Goal: Information Seeking & Learning: Learn about a topic

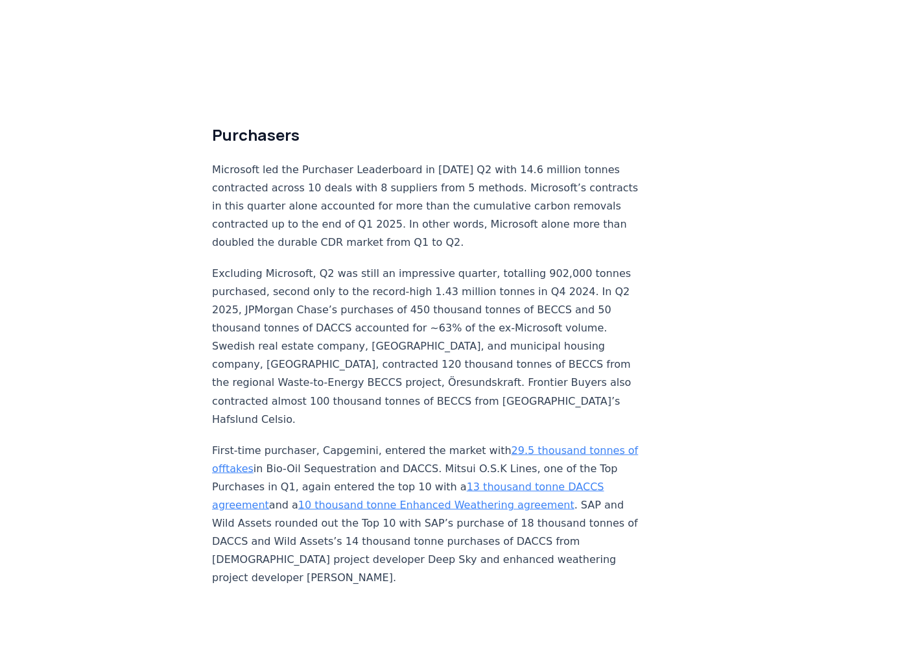
scroll to position [3370, 0]
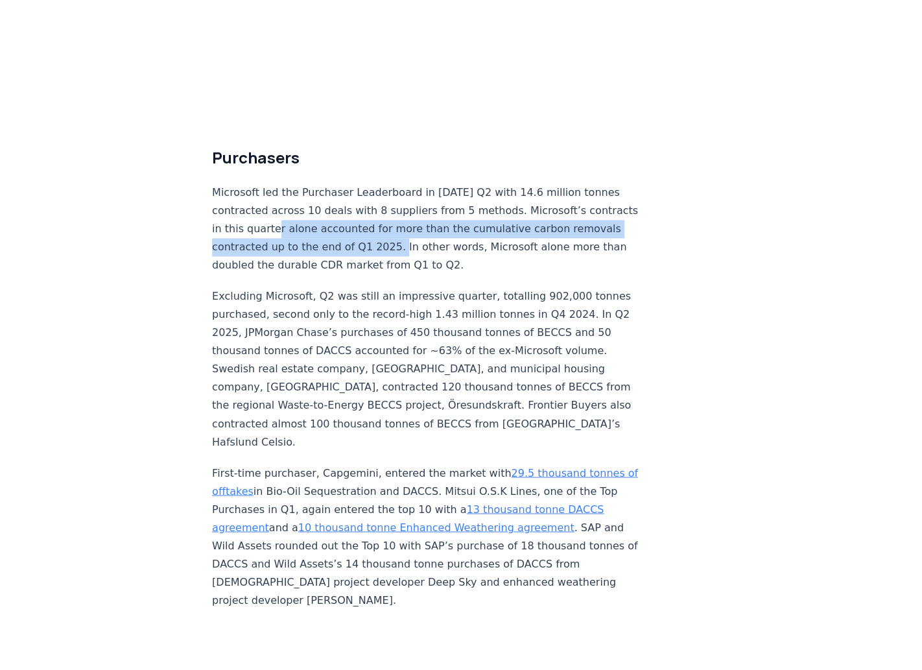
drag, startPoint x: 327, startPoint y: 209, endPoint x: 441, endPoint y: 227, distance: 115.5
click at [441, 227] on p "Microsoft led the Purchaser Leaderboard in 2025 Q2 with 14.6 million tonnes con…" at bounding box center [426, 228] width 429 height 91
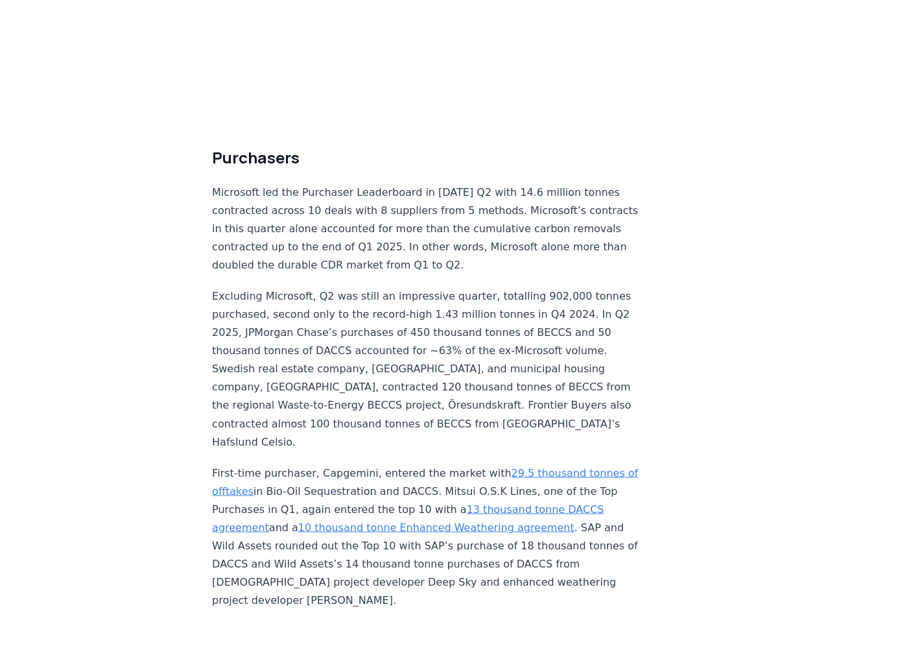
click at [415, 242] on p "Microsoft led the Purchaser Leaderboard in 2025 Q2 with 14.6 million tonnes con…" at bounding box center [426, 228] width 429 height 91
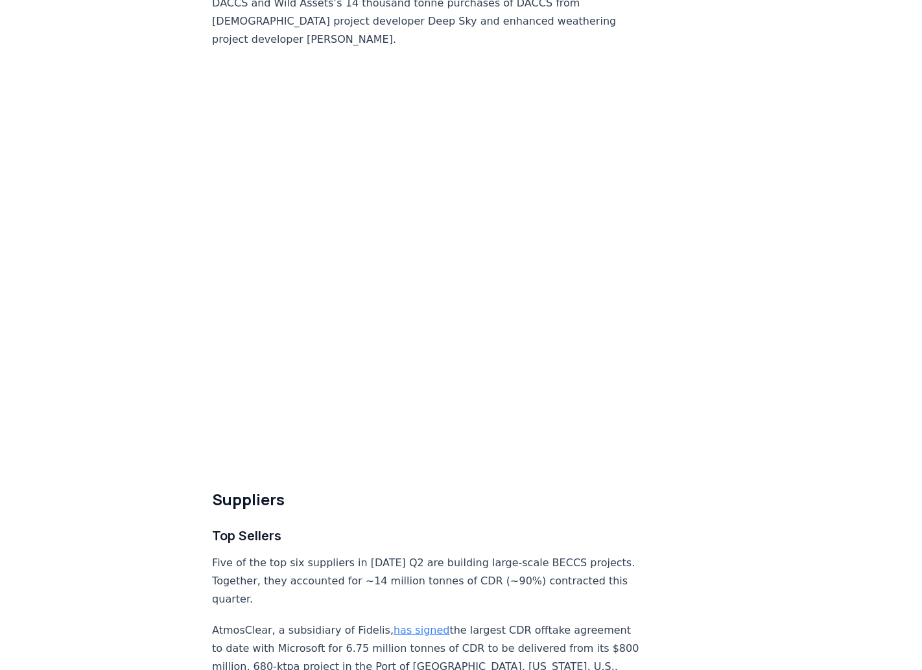
scroll to position [3953, 0]
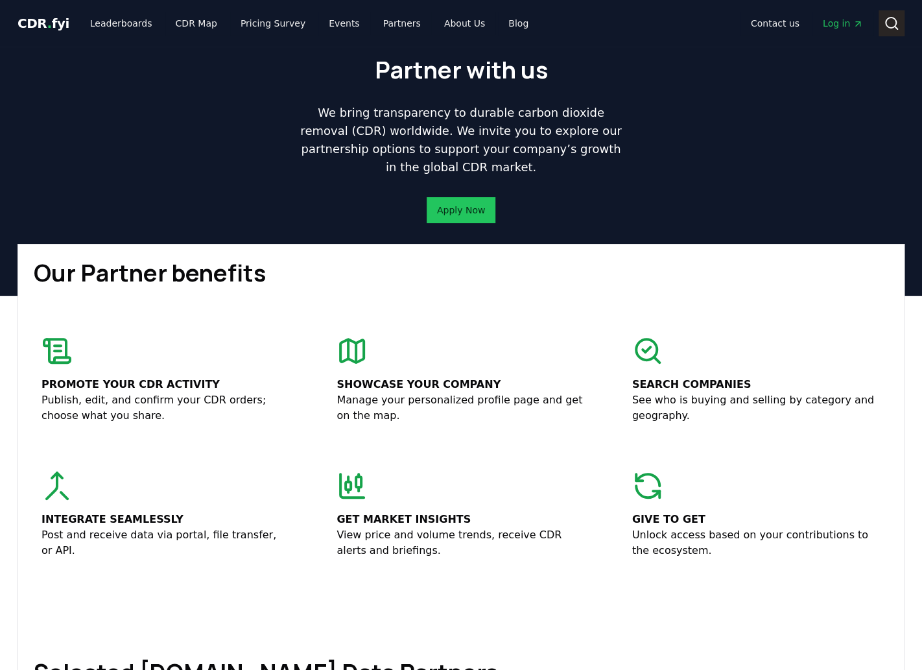
click at [889, 23] on icon at bounding box center [891, 24] width 16 height 16
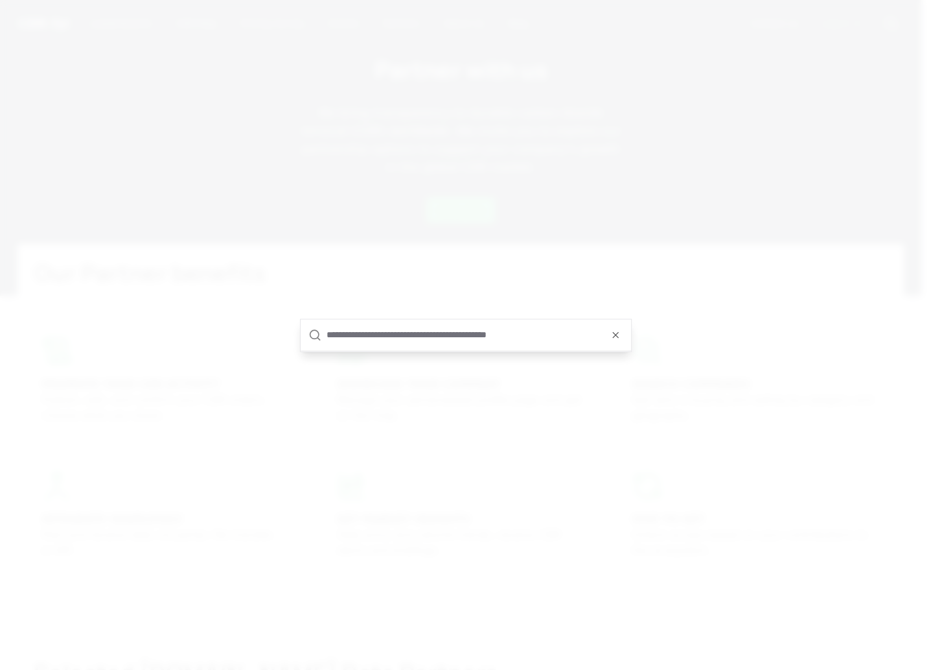
click at [397, 350] on div at bounding box center [466, 335] width 331 height 32
click at [414, 329] on input "text" at bounding box center [475, 334] width 297 height 31
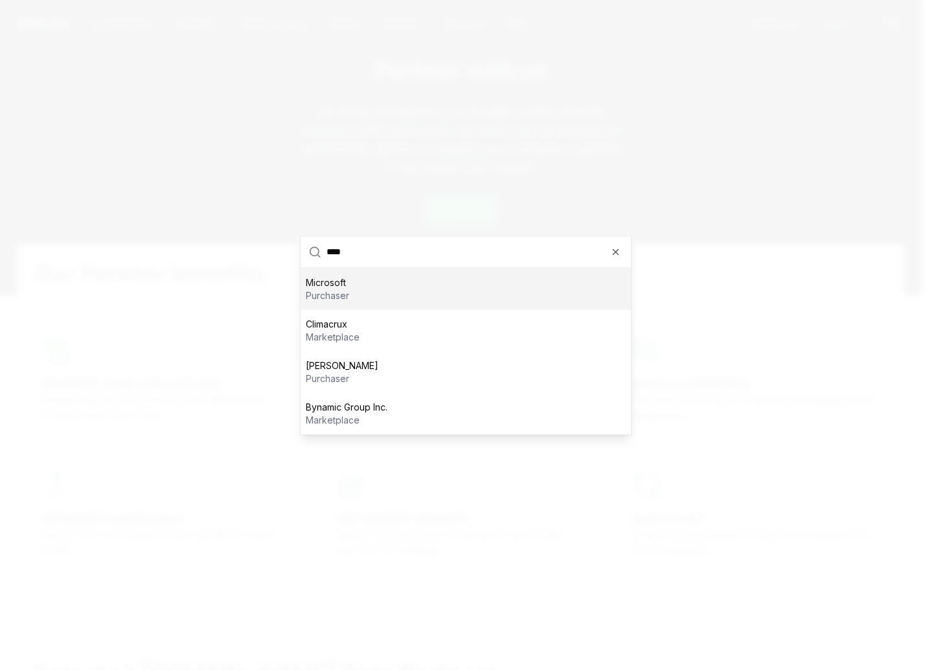
type input "****"
click at [326, 297] on p "purchaser" at bounding box center [327, 294] width 43 height 13
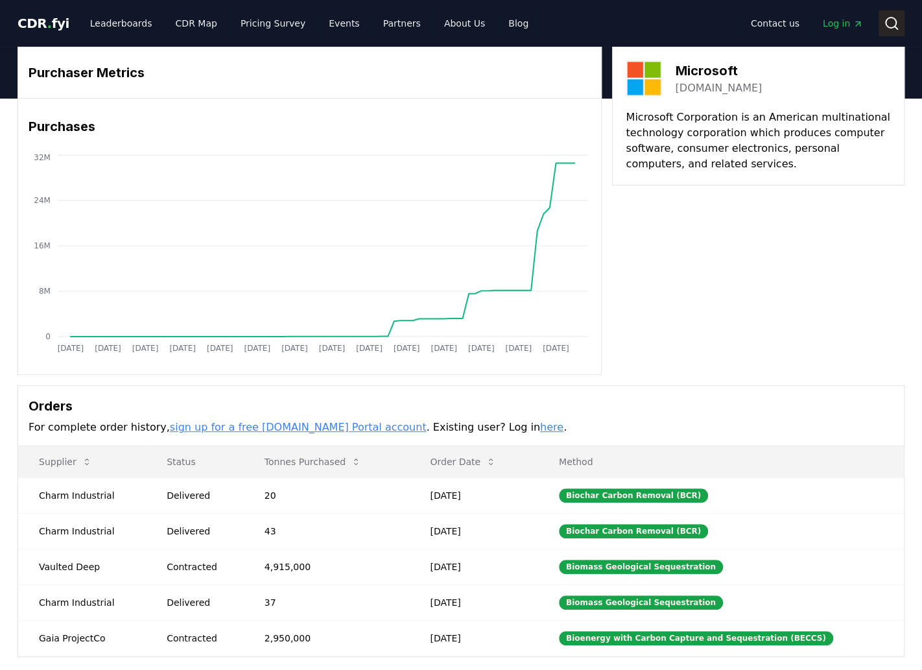
click at [894, 27] on icon at bounding box center [891, 24] width 16 height 16
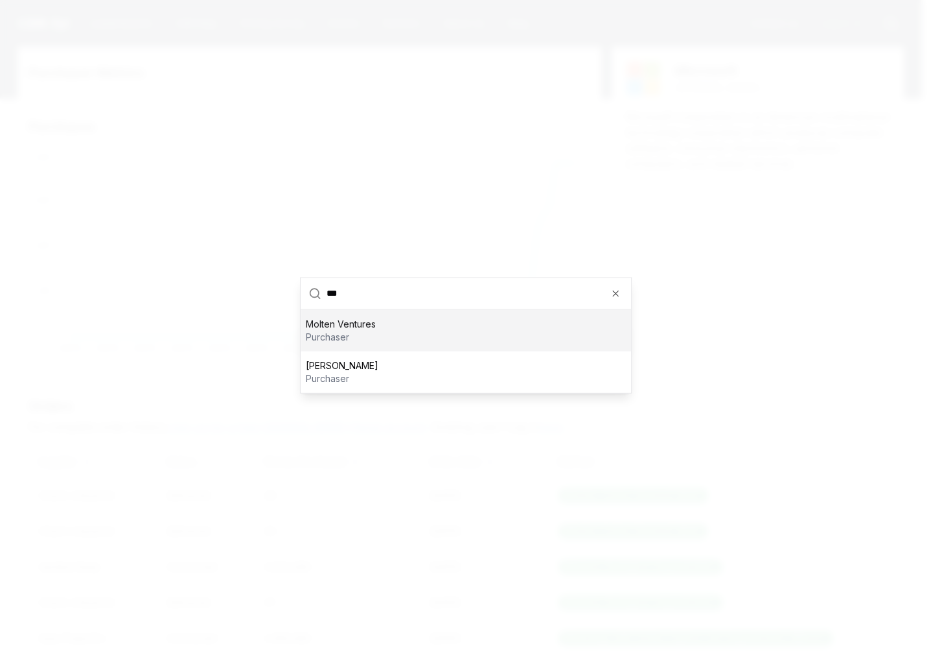
drag, startPoint x: 375, startPoint y: 295, endPoint x: 275, endPoint y: 277, distance: 102.1
click at [275, 277] on body "CDR . fyi Leaderboards CDR Map Pricing Survey Events Partners About Us Blog Con…" at bounding box center [461, 487] width 922 height 975
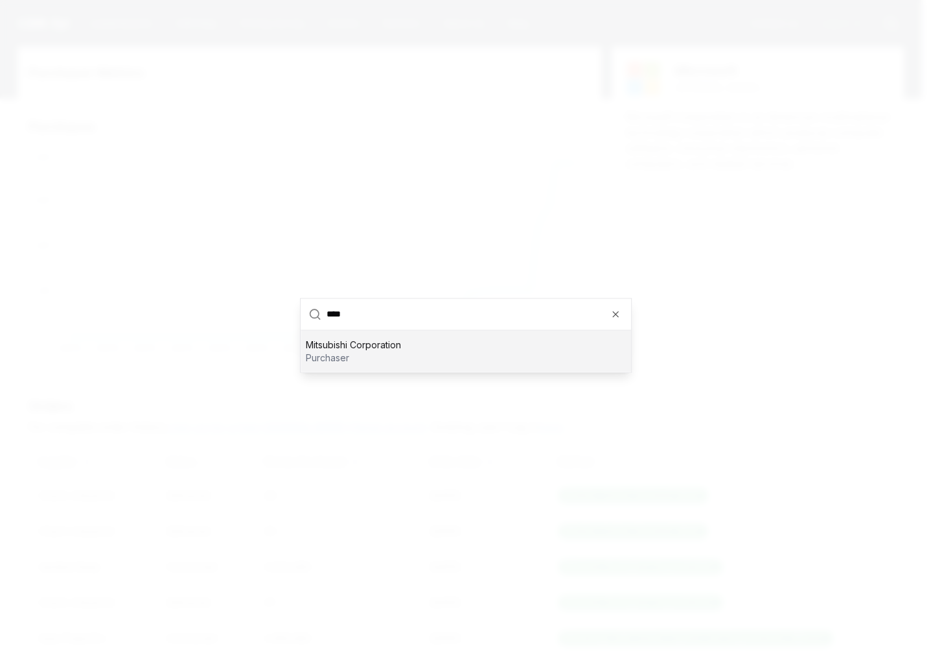
drag, startPoint x: 362, startPoint y: 317, endPoint x: 146, endPoint y: 272, distance: 221.1
click at [146, 272] on body "CDR . fyi Leaderboards CDR Map Pricing Survey Events Partners About Us Blog Con…" at bounding box center [461, 487] width 922 height 975
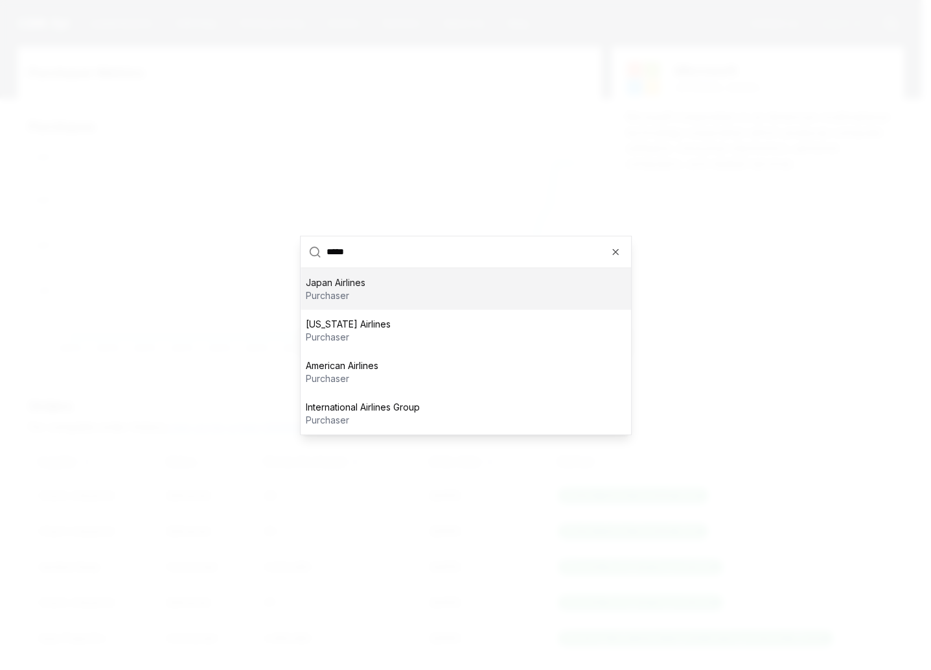
drag, startPoint x: 348, startPoint y: 251, endPoint x: 122, endPoint y: 220, distance: 227.7
click at [122, 220] on body "CDR . fyi Leaderboards CDR Map Pricing Survey Events Partners About Us Blog Con…" at bounding box center [461, 487] width 922 height 975
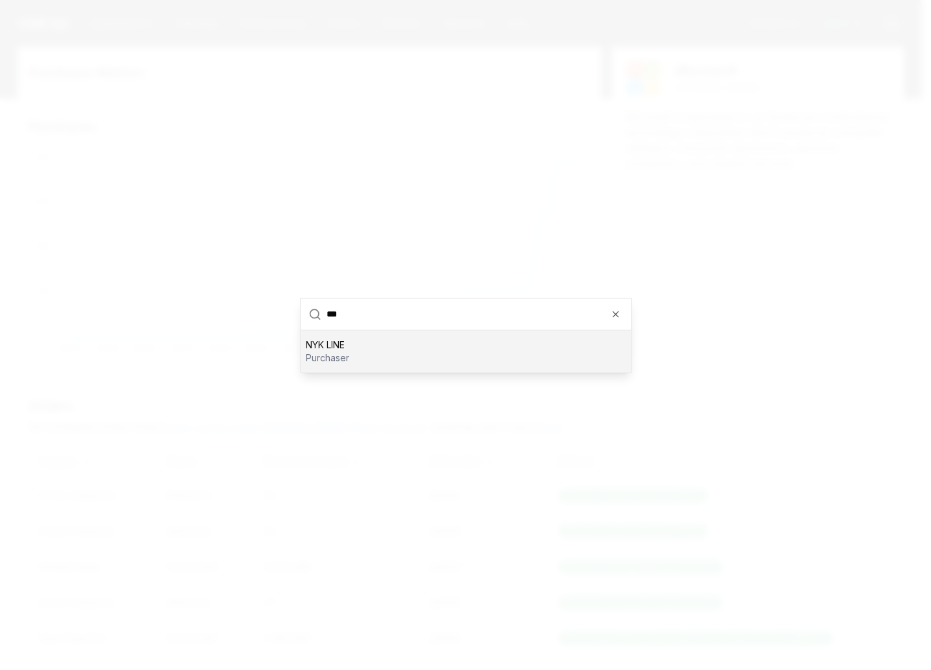
type input "***"
click at [367, 360] on div "NYK LINE purchaser" at bounding box center [466, 350] width 331 height 41
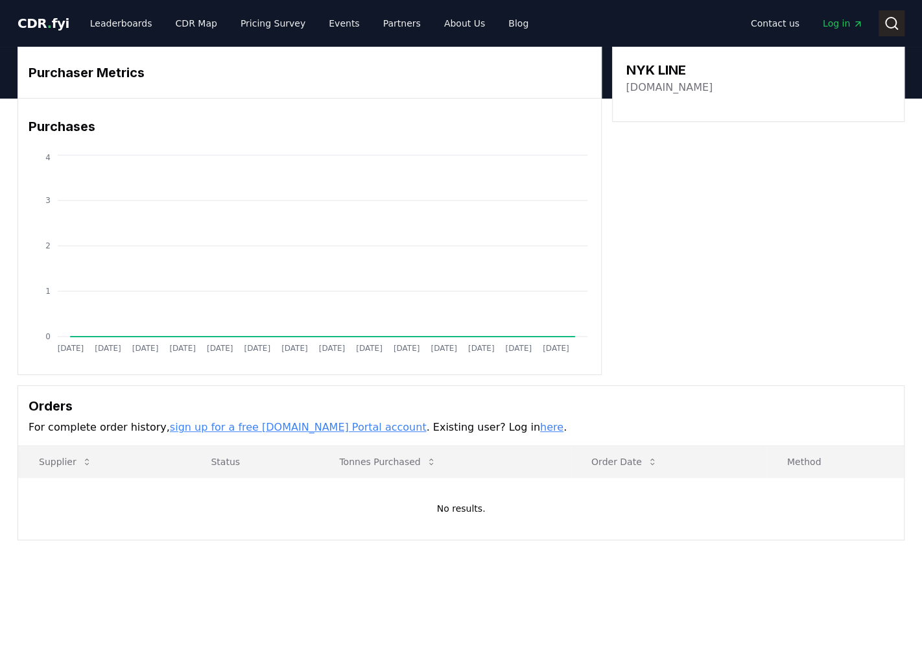
click at [890, 17] on circle at bounding box center [890, 22] width 10 height 10
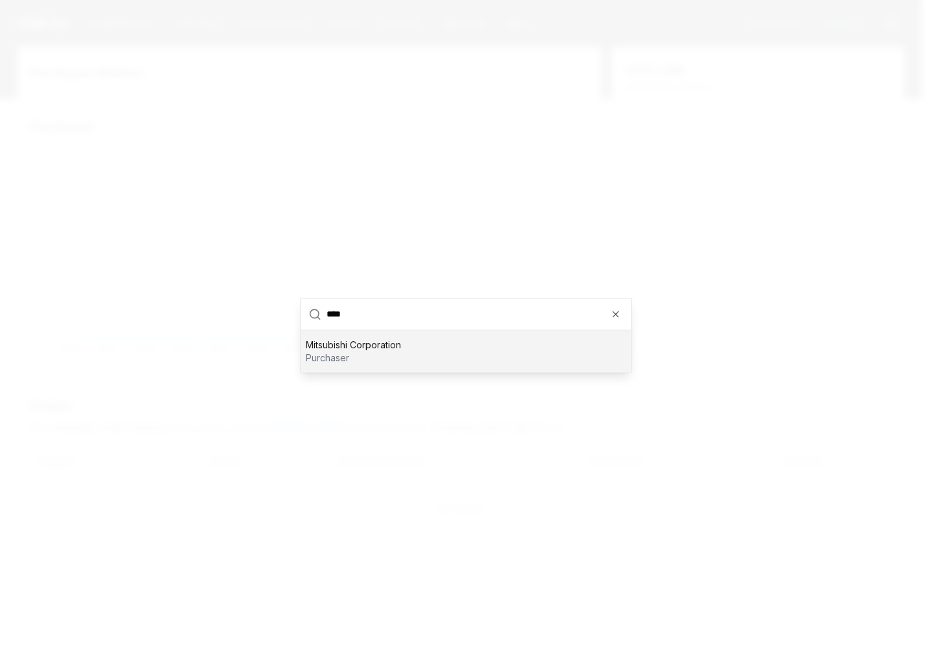
type input "****"
click at [343, 347] on p "Mitsubishi Corporation" at bounding box center [353, 344] width 95 height 13
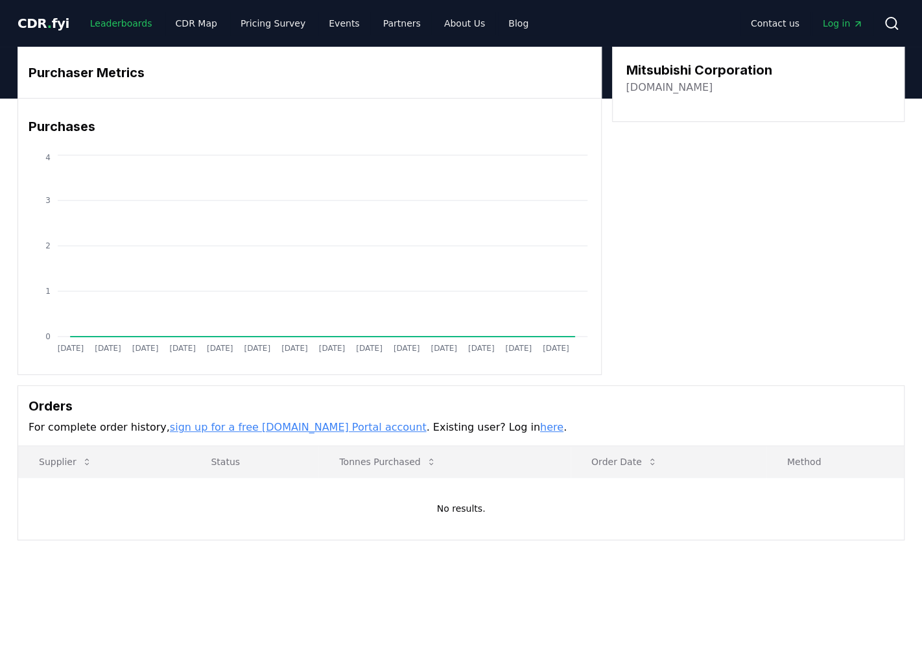
click at [105, 14] on link "Leaderboards" at bounding box center [121, 23] width 83 height 23
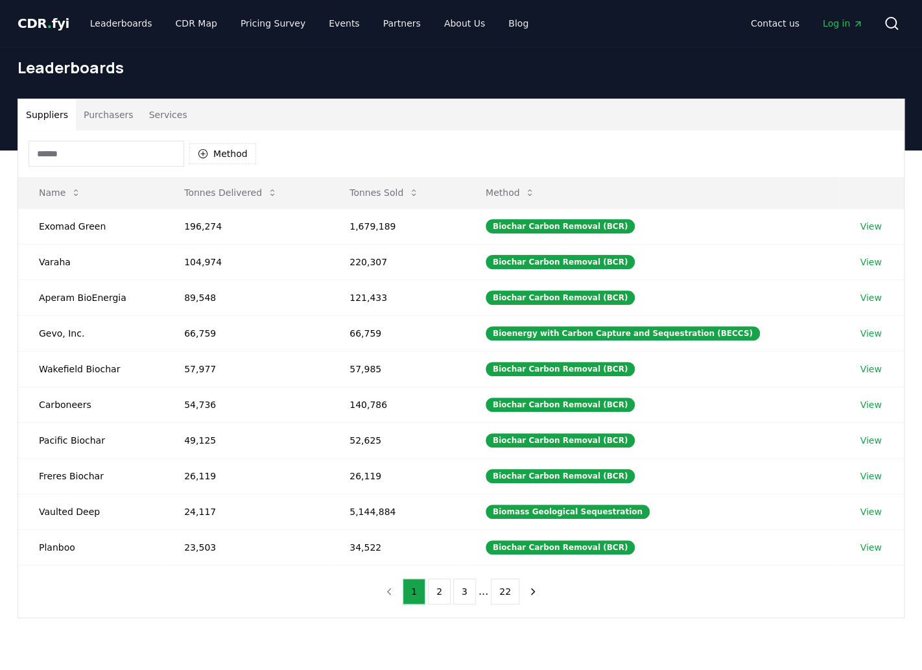
click at [102, 109] on button "Purchasers" at bounding box center [108, 114] width 65 height 31
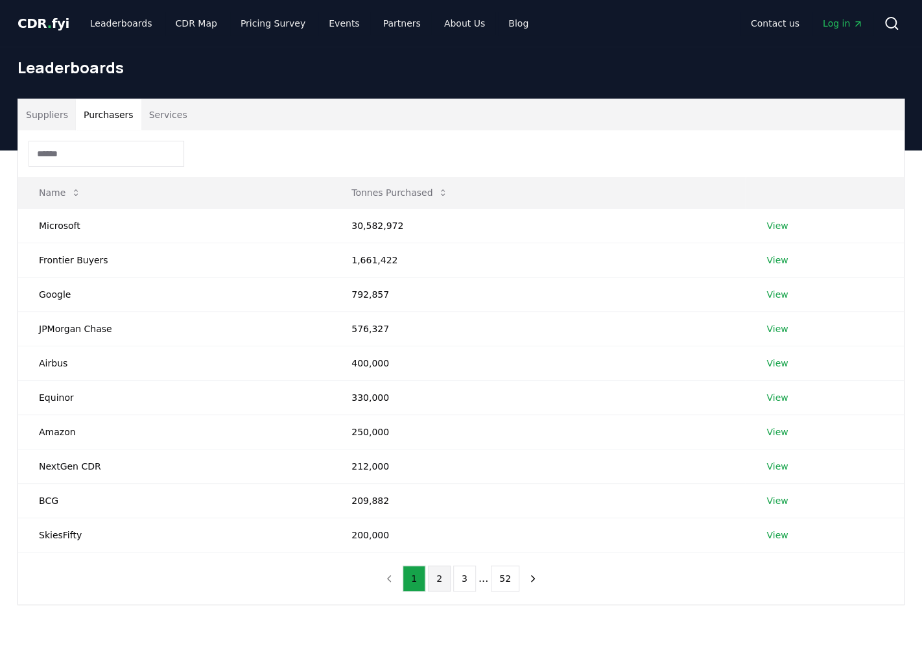
click at [441, 573] on button "2" at bounding box center [439, 578] width 23 height 26
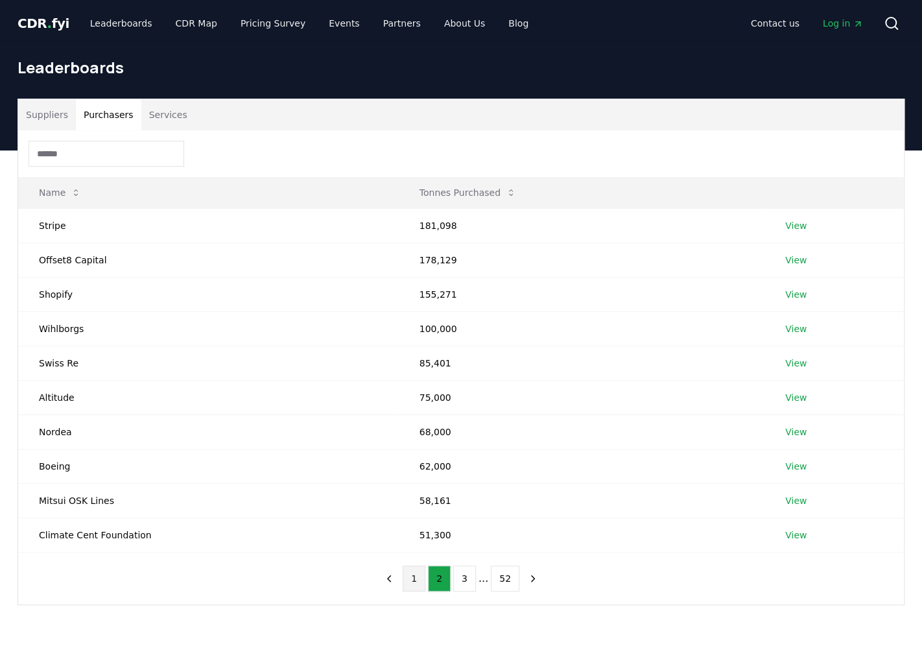
click at [412, 572] on button "1" at bounding box center [413, 578] width 23 height 26
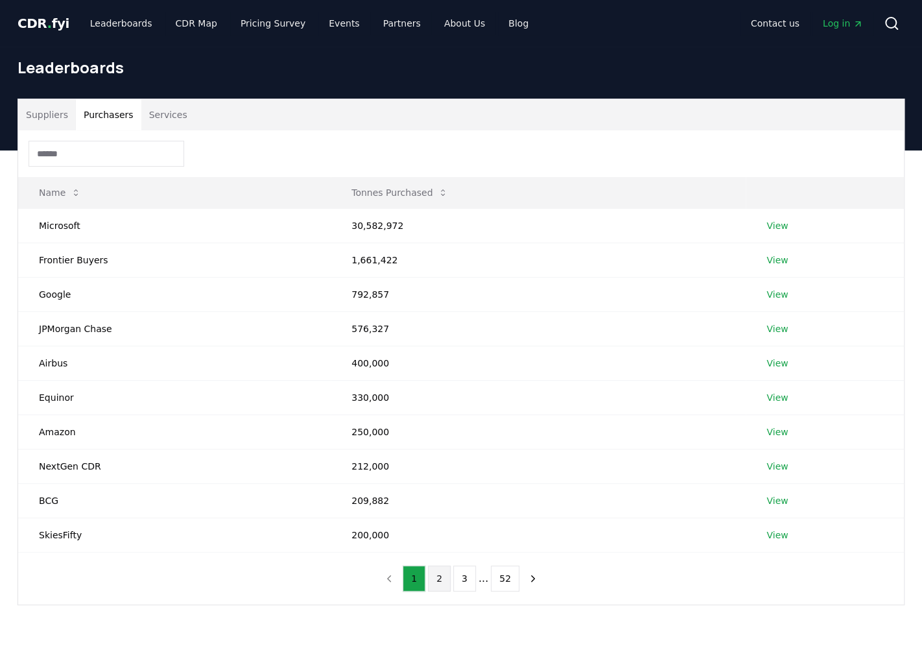
click at [437, 572] on button "2" at bounding box center [439, 578] width 23 height 26
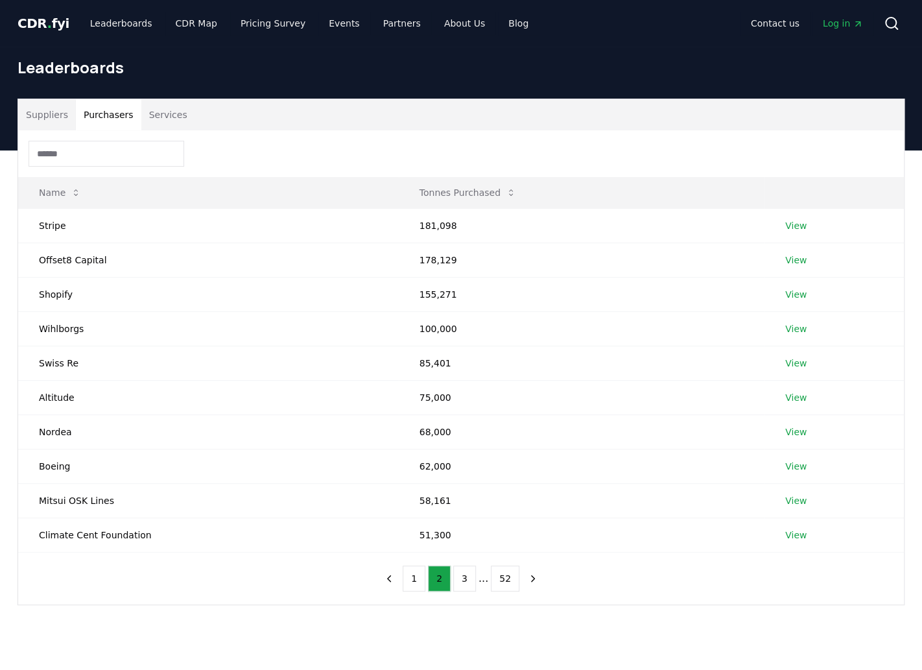
click at [75, 154] on input at bounding box center [107, 154] width 156 height 26
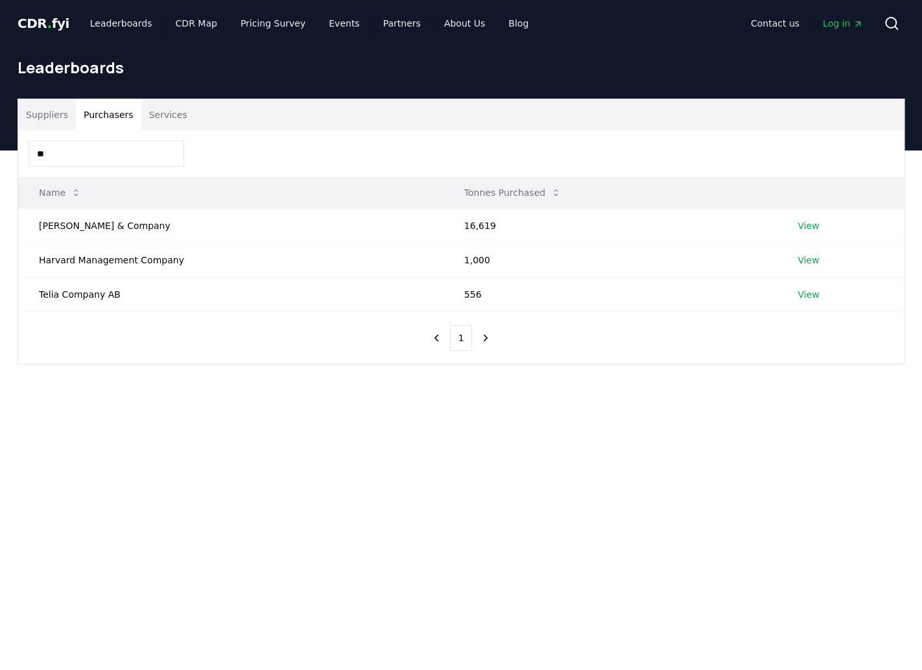
type input "*"
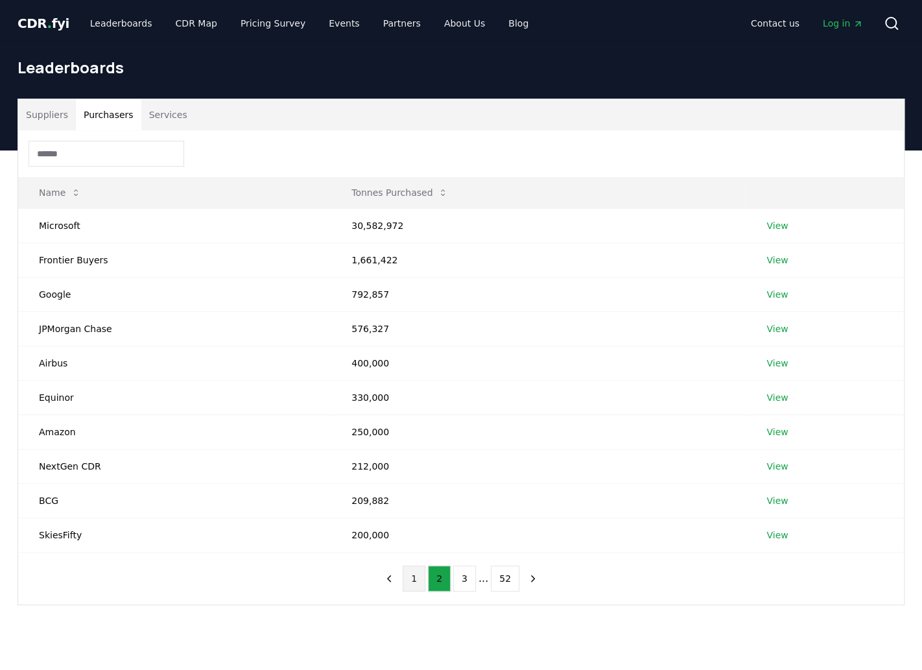
click at [414, 577] on button "1" at bounding box center [413, 578] width 23 height 26
click at [439, 572] on button "2" at bounding box center [439, 578] width 23 height 26
